Goal: Task Accomplishment & Management: Manage account settings

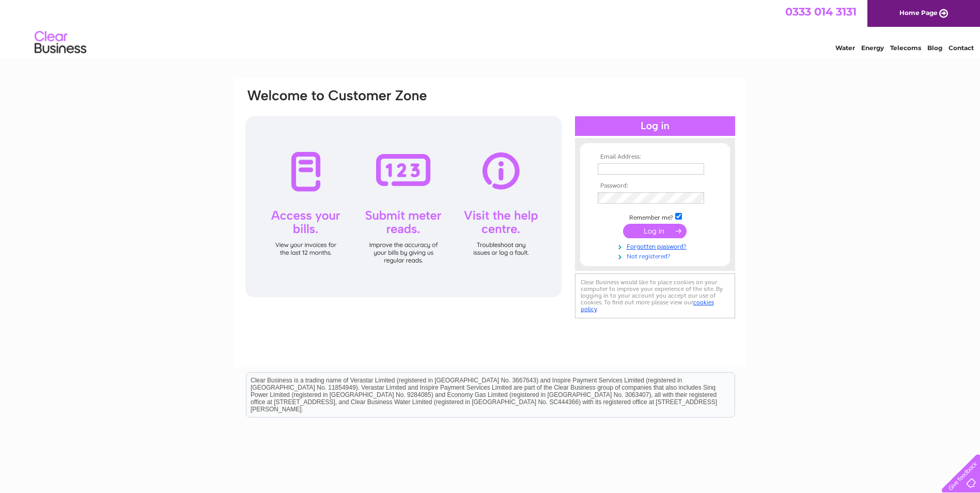
click at [643, 257] on link "Not registered?" at bounding box center [656, 256] width 117 height 10
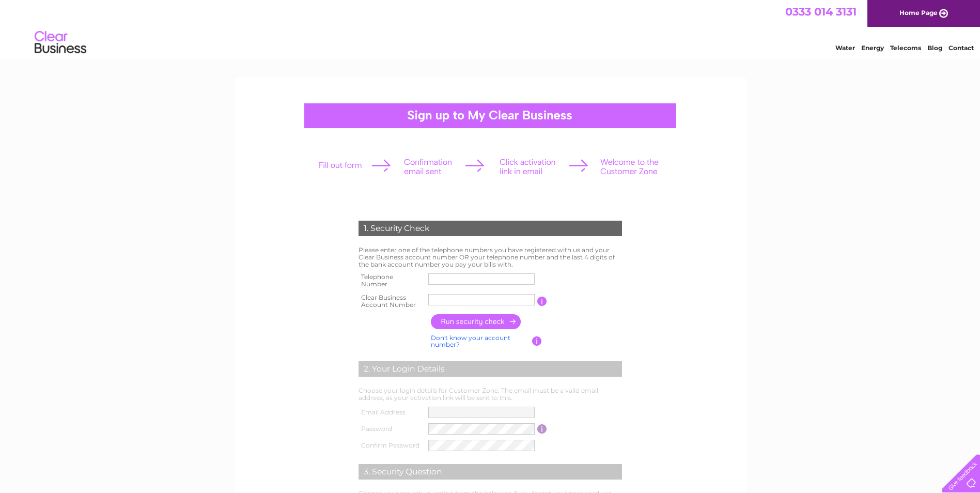
click at [444, 280] on input "text" at bounding box center [481, 278] width 106 height 11
type input "02868632444"
paste input "30322850"
type input "30322850"
click at [480, 320] on input "button" at bounding box center [476, 321] width 91 height 15
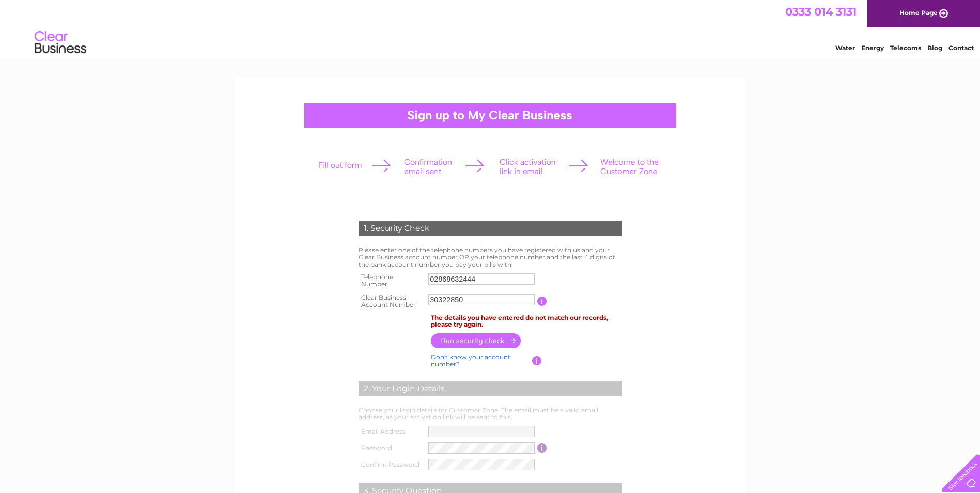
click at [481, 276] on input "02868632444" at bounding box center [481, 278] width 106 height 11
click at [486, 340] on input "button" at bounding box center [476, 341] width 91 height 15
drag, startPoint x: 478, startPoint y: 281, endPoint x: 415, endPoint y: 282, distance: 62.5
click at [415, 282] on tr "Telephone Number 07809486693" at bounding box center [490, 280] width 269 height 21
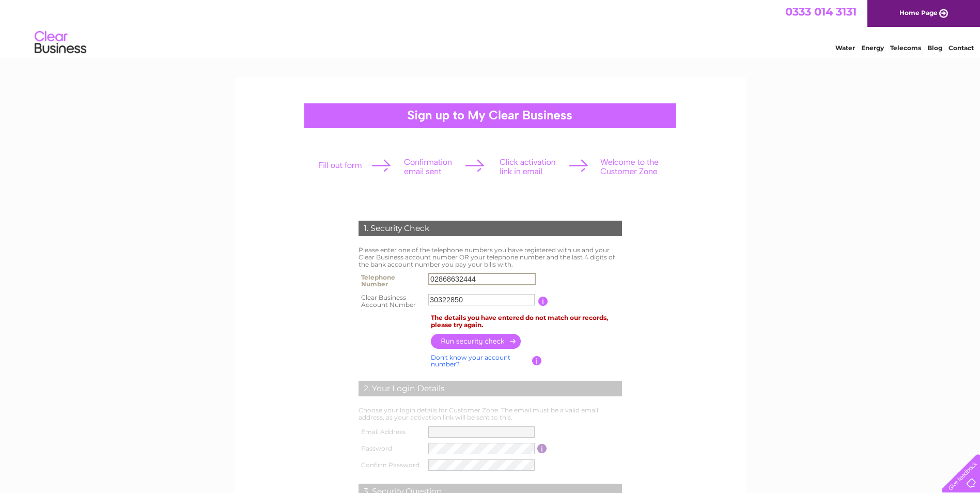
type input "02868632444"
click at [767, 223] on div "1. Security Check Please enter one of the telephone numbers you have registered…" at bounding box center [490, 436] width 980 height 716
click at [513, 304] on input "30322850" at bounding box center [481, 299] width 106 height 11
click at [485, 341] on input "button" at bounding box center [476, 341] width 91 height 15
click at [472, 359] on link "Don't know your account number?" at bounding box center [471, 360] width 80 height 15
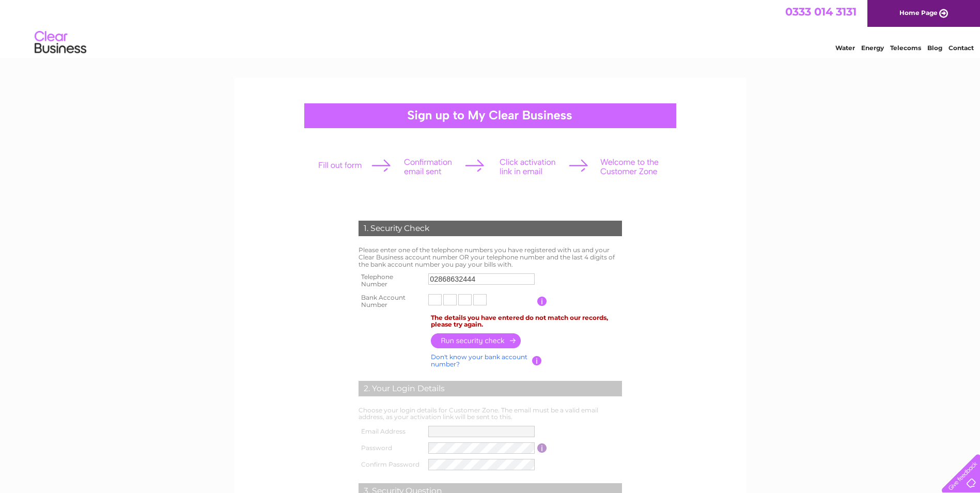
click at [923, 6] on link "Home Page" at bounding box center [924, 13] width 113 height 27
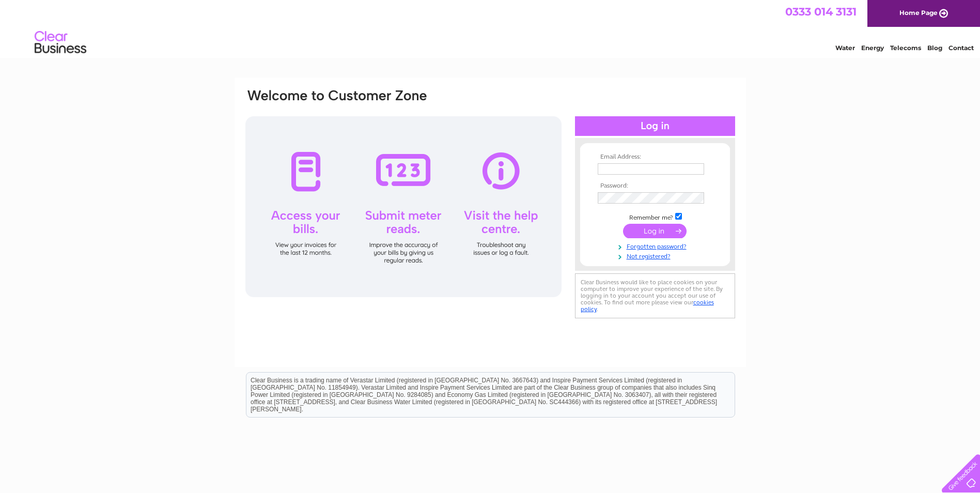
click at [615, 167] on input "text" at bounding box center [651, 168] width 106 height 11
type input "shane@d2enterprises.co.uk"
click at [651, 226] on input "submit" at bounding box center [655, 232] width 64 height 14
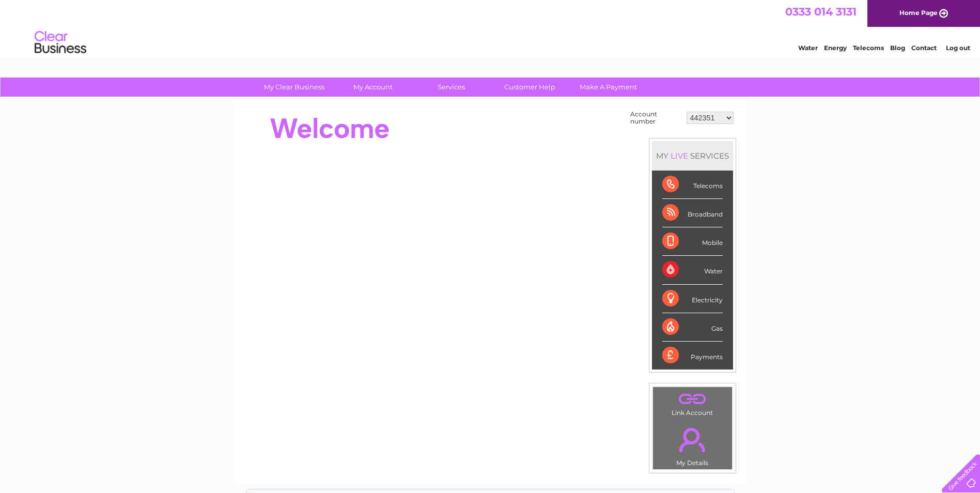
click at [726, 115] on select "442351 30298814 30316712" at bounding box center [710, 118] width 47 height 12
click at [728, 117] on select "442351 30298814 30316712" at bounding box center [710, 118] width 47 height 12
select select "30316712"
click at [687, 112] on select "442351 30298814 30316712" at bounding box center [710, 118] width 47 height 12
click at [715, 272] on div "Water" at bounding box center [692, 270] width 60 height 28
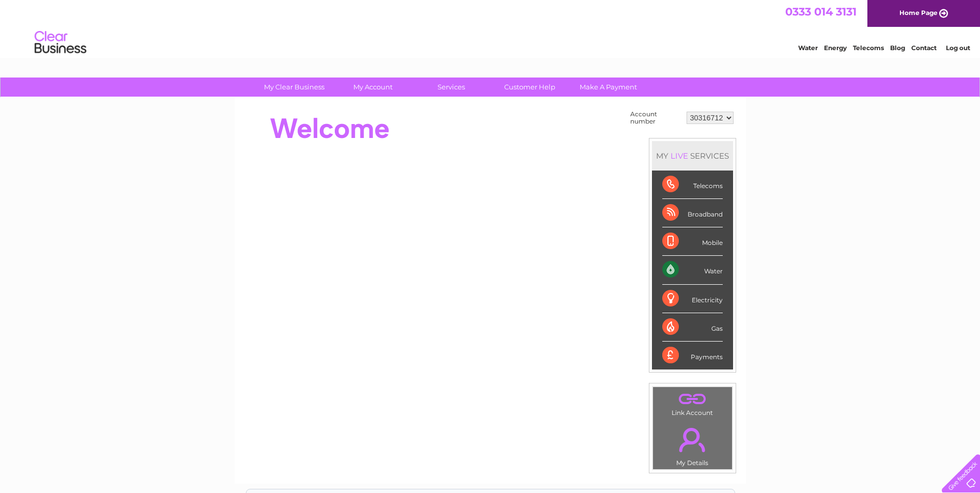
click at [675, 271] on div "Water" at bounding box center [692, 270] width 60 height 28
click at [714, 271] on div "Water" at bounding box center [692, 270] width 60 height 28
